Goal: Find specific page/section: Find specific page/section

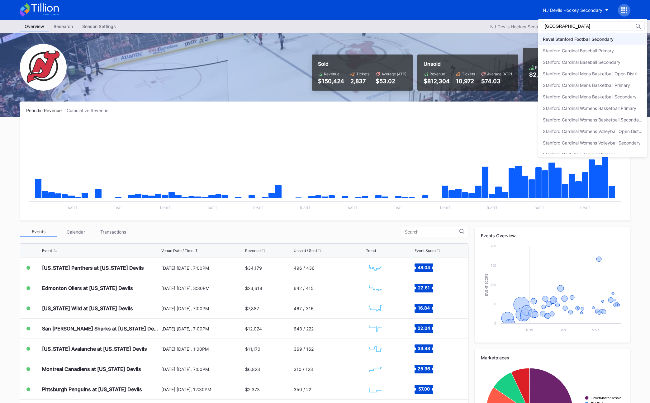
scroll to position [40, 0]
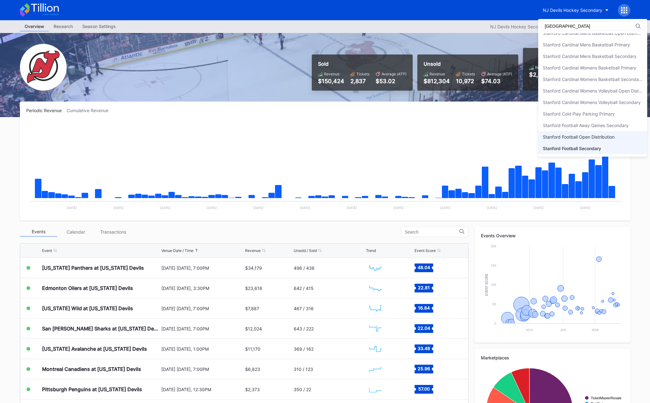
type input "[GEOGRAPHIC_DATA]"
click at [601, 134] on div "Stanford Football Open Distribution" at bounding box center [579, 136] width 72 height 5
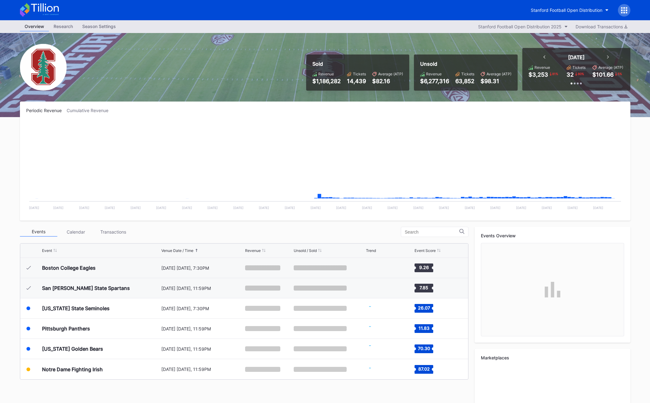
click at [99, 26] on div "Season Settings" at bounding box center [99, 26] width 43 height 9
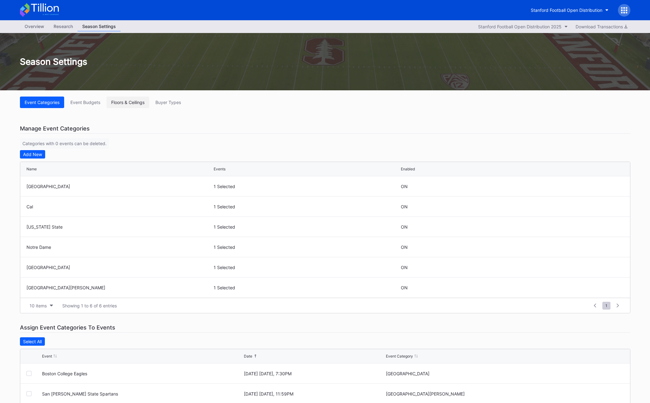
click at [131, 103] on div "Floors & Ceilings" at bounding box center [127, 102] width 33 height 5
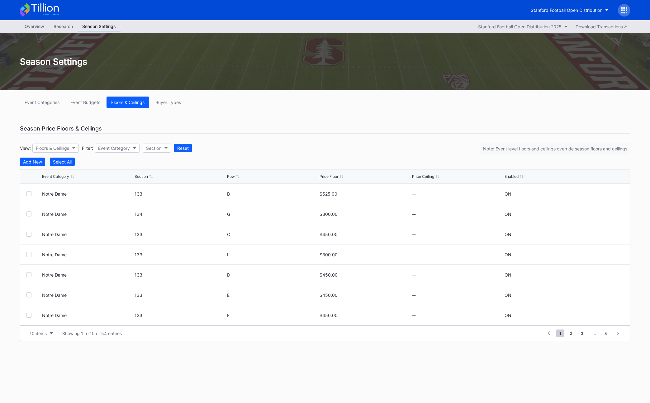
click at [32, 28] on div "Overview" at bounding box center [34, 26] width 29 height 9
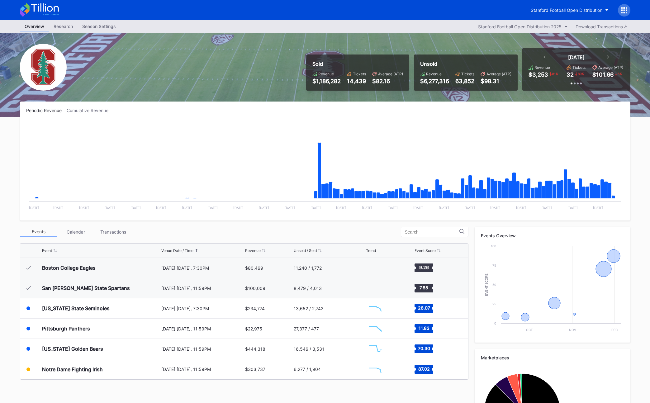
click at [628, 13] on div at bounding box center [624, 10] width 12 height 12
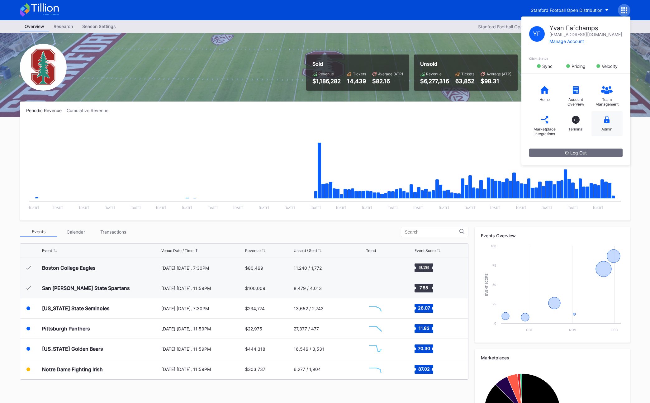
click at [602, 124] on div "Admin" at bounding box center [606, 123] width 31 height 25
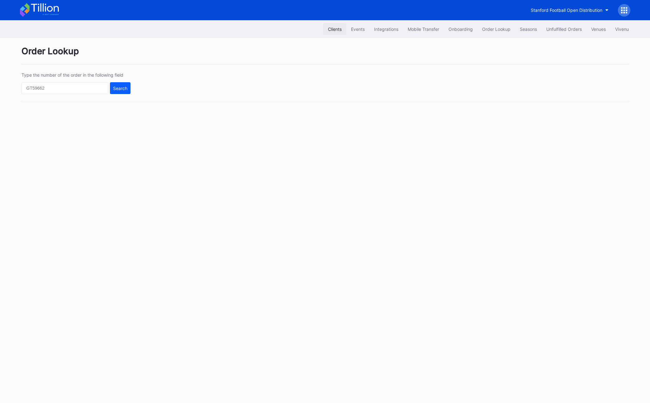
click at [330, 31] on div "Clients" at bounding box center [335, 28] width 14 height 5
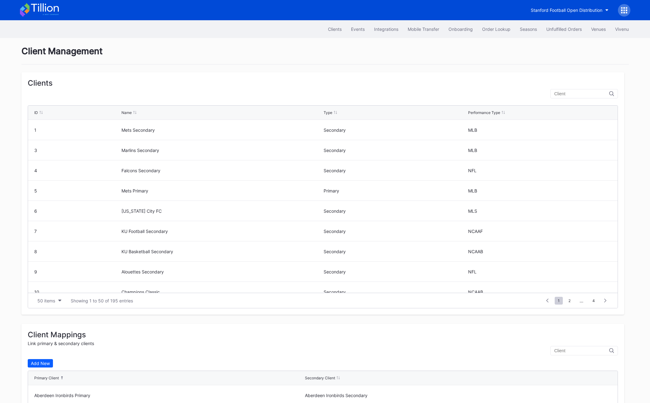
click at [571, 95] on input "text" at bounding box center [581, 93] width 55 height 5
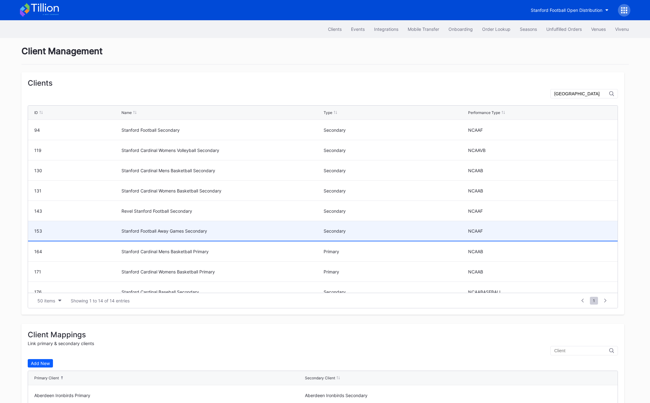
scroll to position [110, 0]
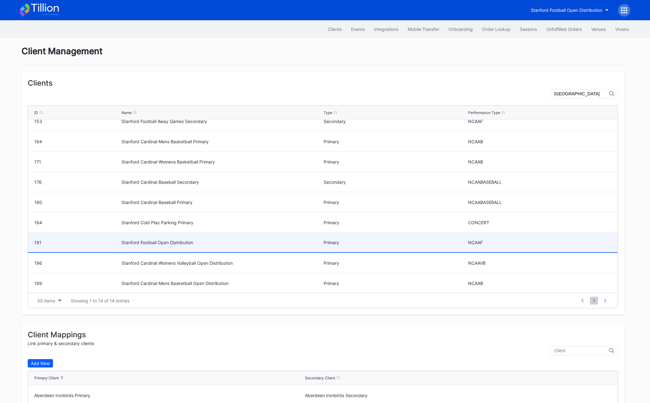
type input "[GEOGRAPHIC_DATA]"
click at [198, 244] on div "Stanford Football Open Distribution" at bounding box center [221, 242] width 200 height 5
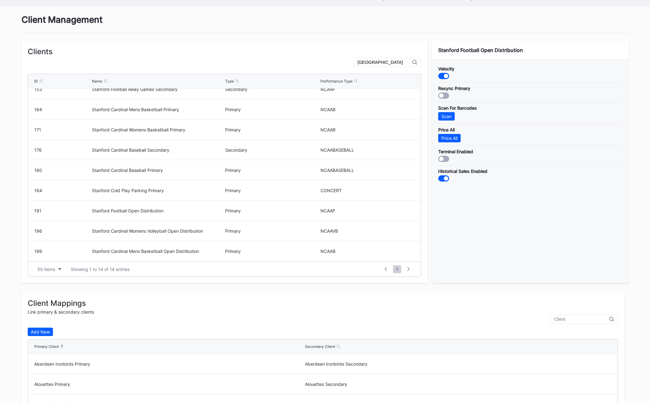
scroll to position [0, 0]
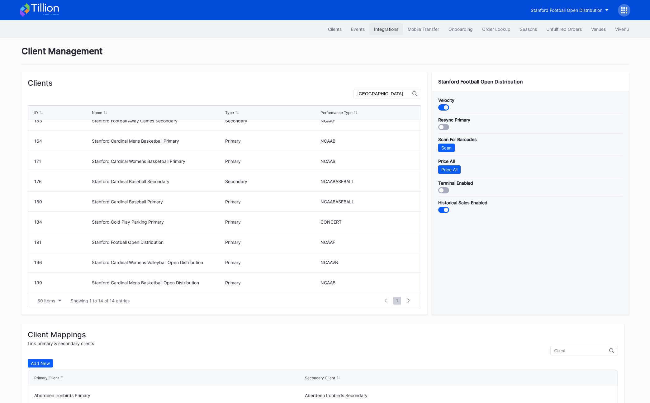
click at [386, 26] on button "Integrations" at bounding box center [386, 29] width 34 height 12
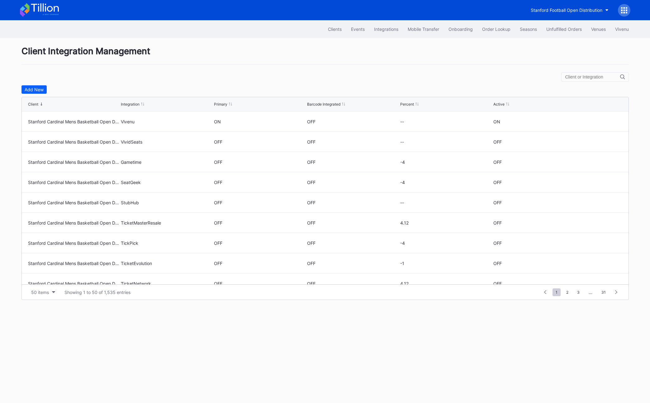
click at [588, 77] on input "text" at bounding box center [592, 76] width 55 height 5
type input "stanford football open"
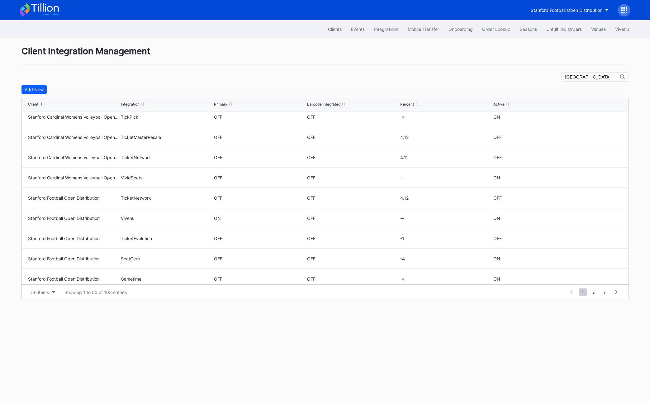
type input "[GEOGRAPHIC_DATA]"
